Goal: Task Accomplishment & Management: Use online tool/utility

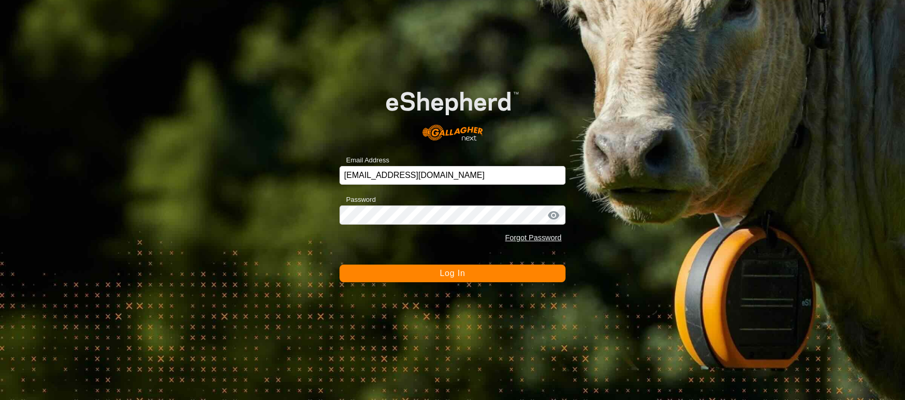
click at [482, 278] on button "Log In" at bounding box center [452, 273] width 226 height 18
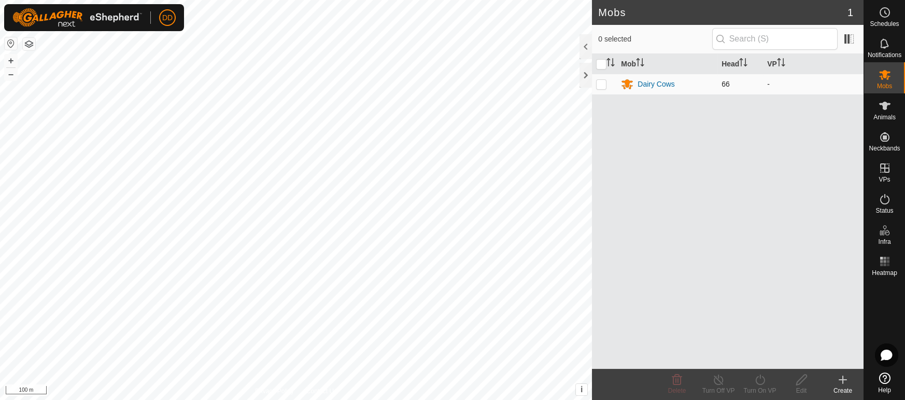
click at [602, 87] on p-checkbox at bounding box center [601, 84] width 10 height 8
checkbox input "true"
click at [761, 382] on icon at bounding box center [759, 379] width 13 height 12
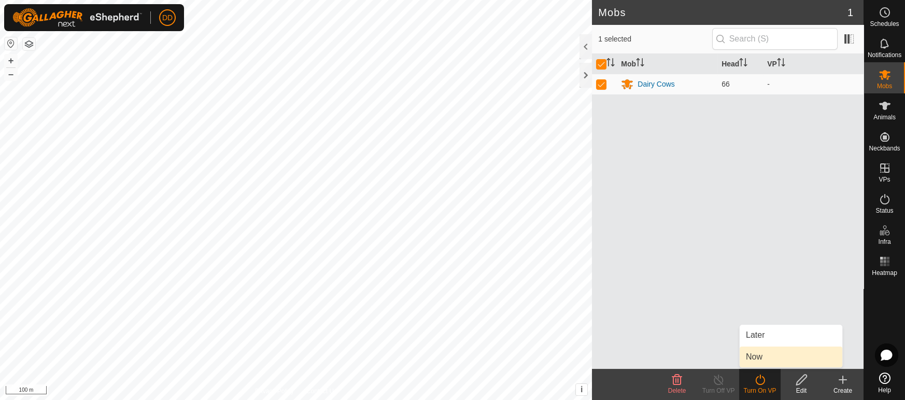
click at [747, 355] on link "Now" at bounding box center [790, 356] width 103 height 21
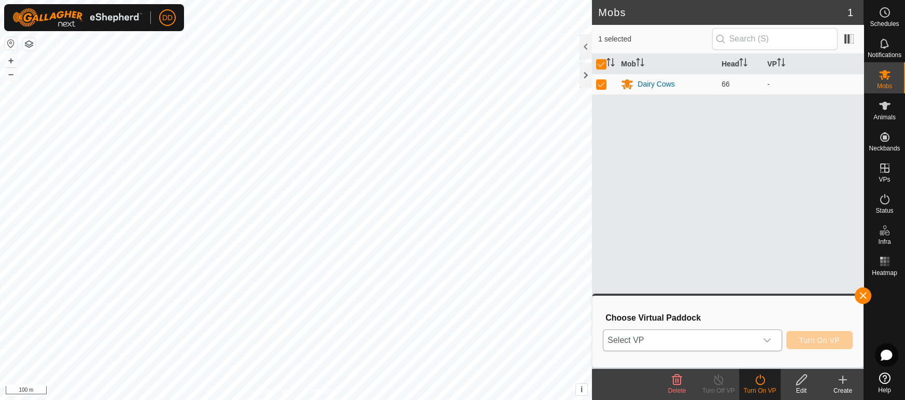
click at [775, 337] on div "dropdown trigger" at bounding box center [767, 340] width 21 height 21
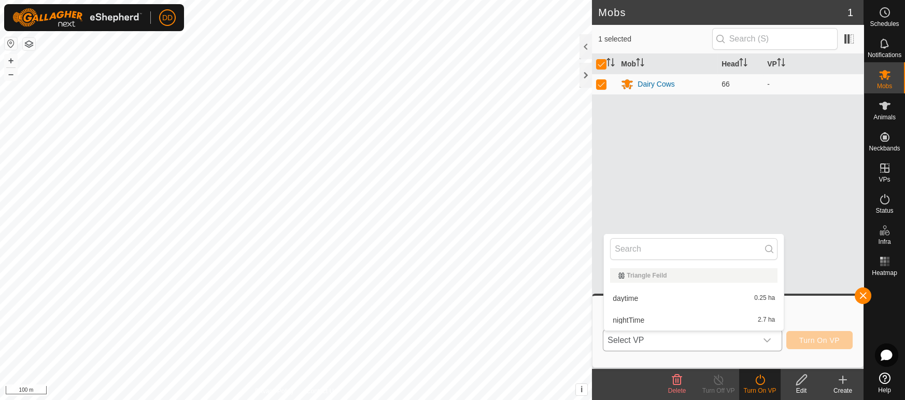
click at [637, 317] on li "nightTime 2.7 ha" at bounding box center [694, 319] width 180 height 21
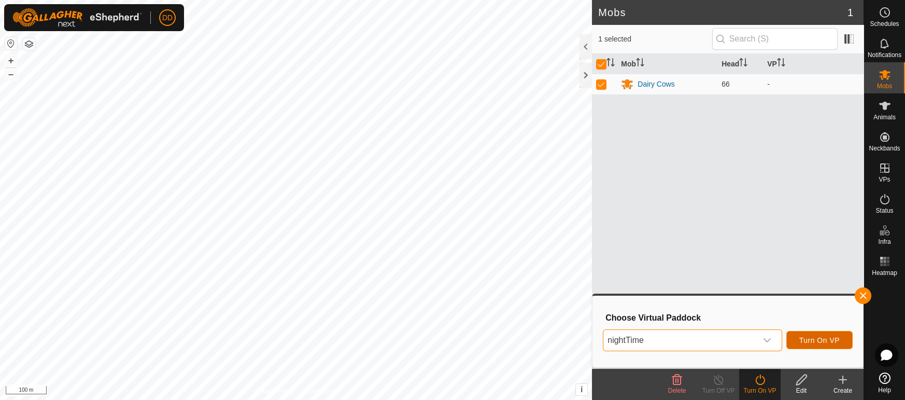
click at [818, 337] on span "Turn On VP" at bounding box center [819, 340] width 40 height 8
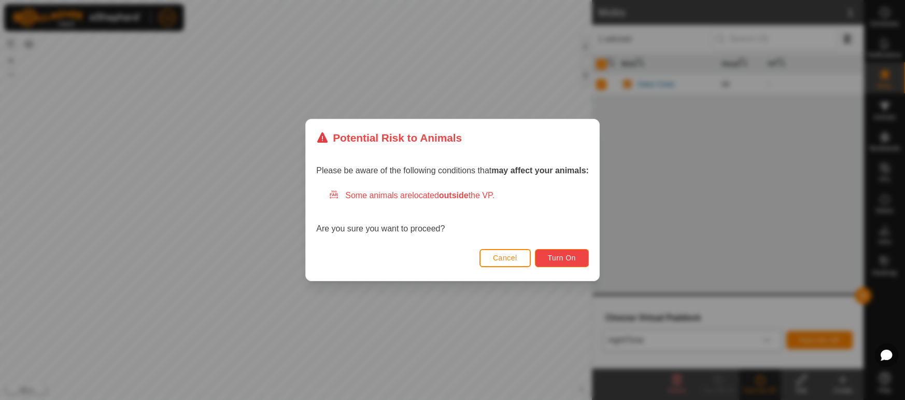
click at [550, 265] on button "Turn On" at bounding box center [562, 258] width 54 height 18
